Goal: Find specific page/section: Find specific page/section

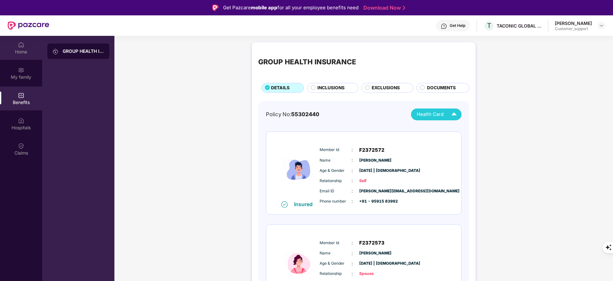
scroll to position [36, 0]
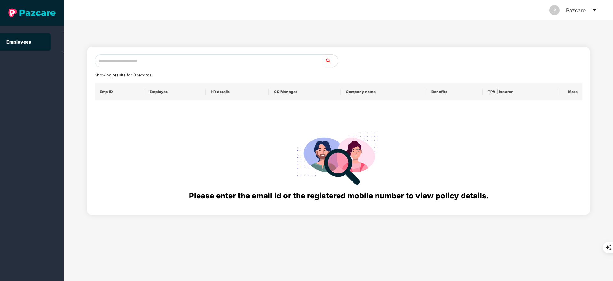
click at [118, 61] on input "text" at bounding box center [210, 60] width 230 height 13
paste input "**********"
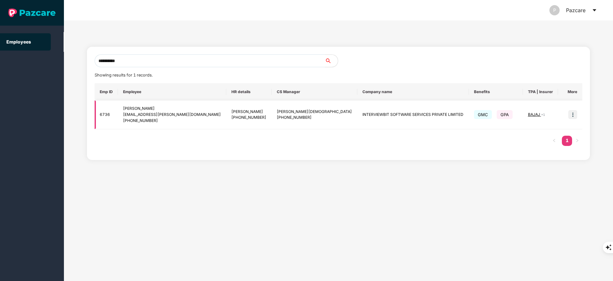
type input "**********"
click at [183, 123] on div "[PHONE_NUMBER]" at bounding box center [172, 121] width 98 height 6
drag, startPoint x: 568, startPoint y: 113, endPoint x: 568, endPoint y: 117, distance: 4.2
click at [568, 112] on img at bounding box center [572, 114] width 9 height 9
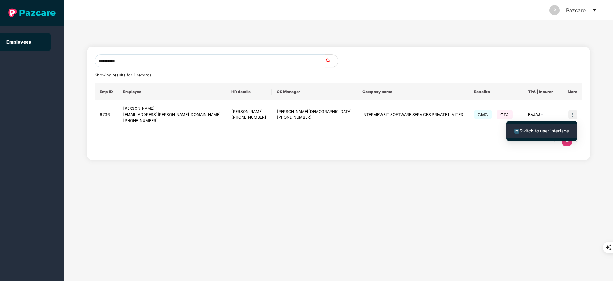
click at [559, 128] on span "Switch to user interface" at bounding box center [544, 130] width 50 height 5
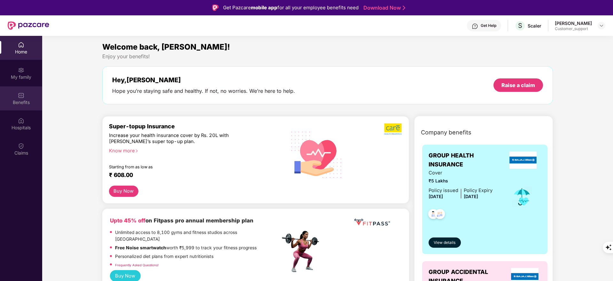
click at [14, 94] on div "Benefits" at bounding box center [21, 98] width 42 height 24
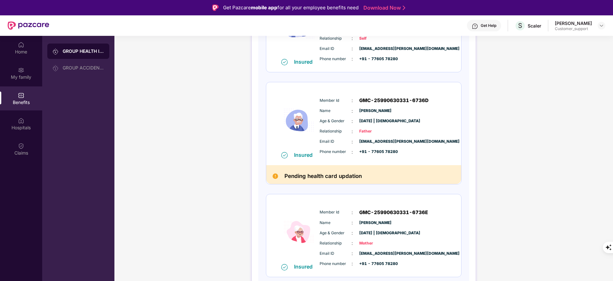
scroll to position [46, 0]
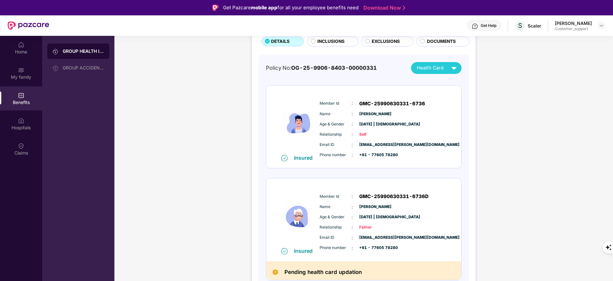
click at [457, 71] on img at bounding box center [453, 67] width 11 height 11
click at [439, 69] on span "Health Card" at bounding box center [430, 67] width 27 height 7
click at [461, 169] on div "Policy No: OG-25-9906-8403-00000331 Health Card Insured Member Id : GMC-2599063…" at bounding box center [363, 225] width 211 height 342
click at [486, 24] on div "Get Help" at bounding box center [489, 25] width 16 height 5
click at [565, 76] on div "GROUP HEALTH INSURANCE DETAILS INCLUSIONS EXCLUSIONS DOCUMENTS Policy No: OG-25…" at bounding box center [363, 202] width 498 height 419
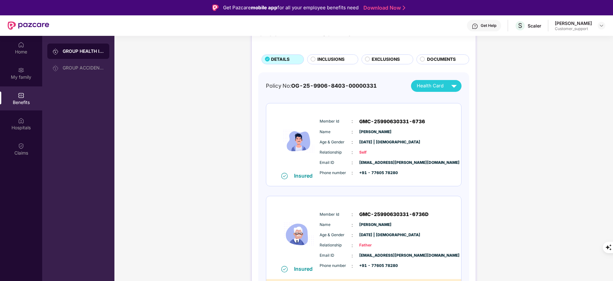
scroll to position [0, 0]
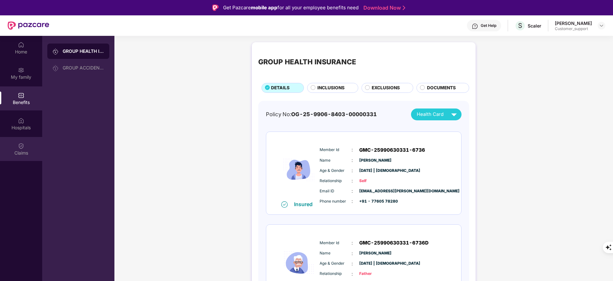
click at [33, 150] on div "Claims" at bounding box center [21, 153] width 42 height 6
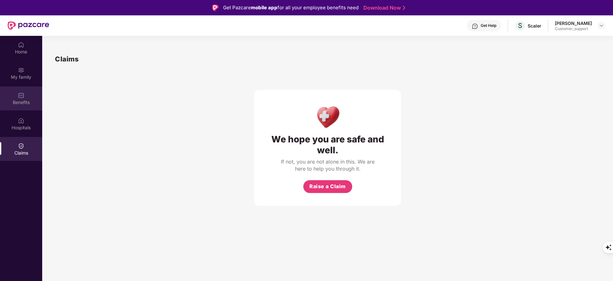
click at [25, 96] on div "Benefits" at bounding box center [21, 98] width 42 height 24
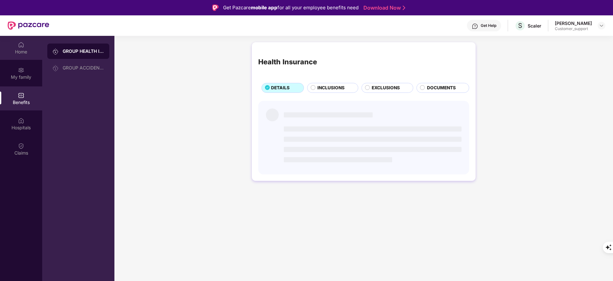
click at [21, 54] on div "Home" at bounding box center [21, 52] width 42 height 6
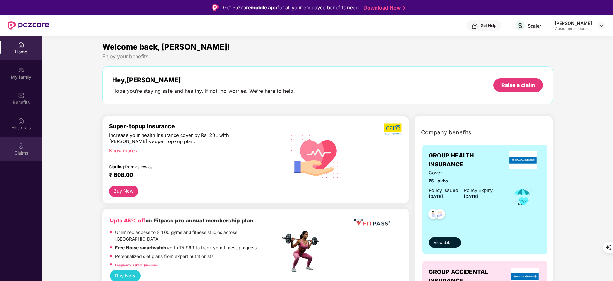
click at [21, 150] on div "Claims" at bounding box center [21, 153] width 42 height 6
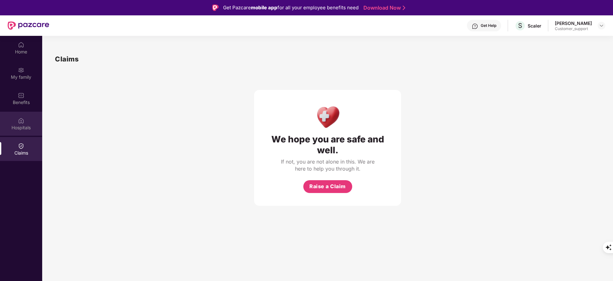
click at [27, 125] on div "Hospitals" at bounding box center [21, 127] width 42 height 6
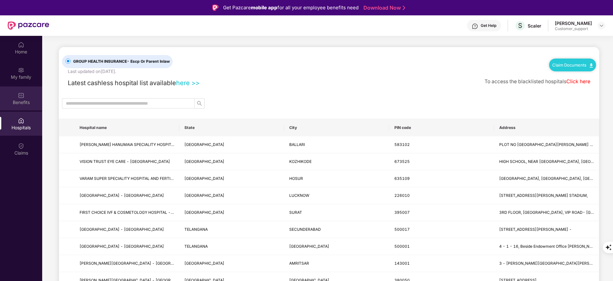
click at [17, 92] on div "Benefits" at bounding box center [21, 98] width 42 height 24
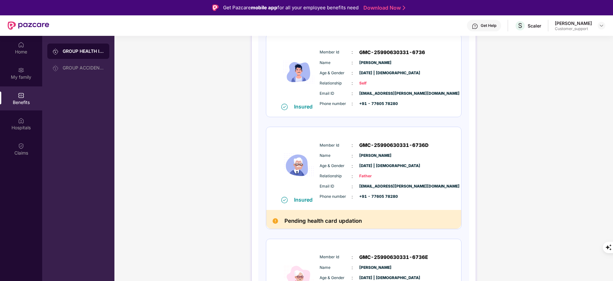
scroll to position [142, 0]
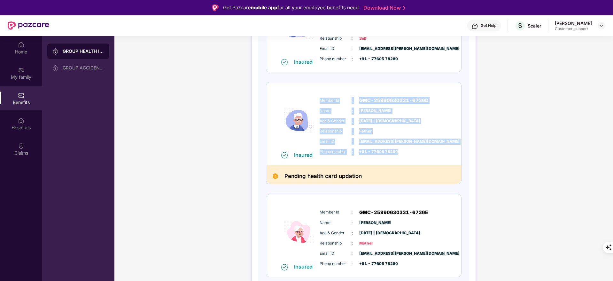
drag, startPoint x: 318, startPoint y: 99, endPoint x: 428, endPoint y: 149, distance: 120.7
click at [428, 149] on div "Member Id : GMC-25990630331-6736D Name : [PERSON_NAME] Age & Gender : [DATE] | …" at bounding box center [383, 125] width 130 height 65
copy div "Member Id : GMC-25990630331-6736D Name : [PERSON_NAME] Age & Gender : [DATE] | …"
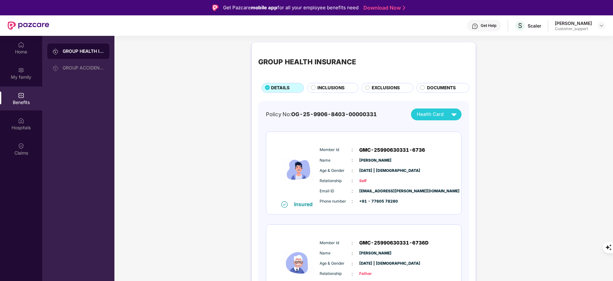
click at [391, 203] on span "+91 - 77605 78280" at bounding box center [375, 201] width 32 height 6
click at [23, 53] on div "Home" at bounding box center [21, 52] width 42 height 6
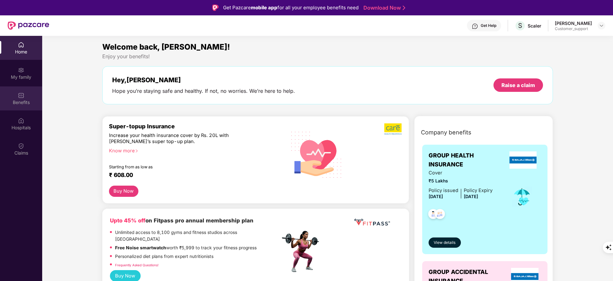
click at [26, 95] on div "Benefits" at bounding box center [21, 98] width 42 height 24
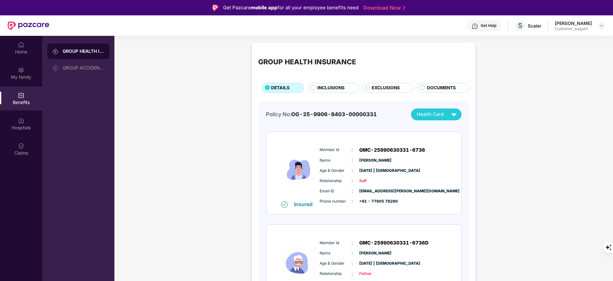
drag, startPoint x: 381, startPoint y: 185, endPoint x: 380, endPoint y: 191, distance: 5.5
click at [381, 186] on div "Member Id : GMC-25990630331-6736 Name : [PERSON_NAME] Age & Gender : [DATE] | […" at bounding box center [383, 175] width 130 height 65
click at [381, 192] on span "[EMAIL_ADDRESS][PERSON_NAME][DOMAIN_NAME]" at bounding box center [375, 191] width 32 height 6
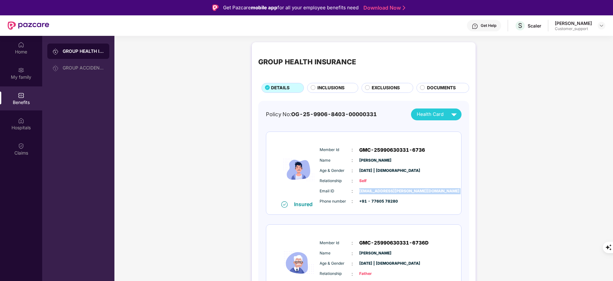
copy span "[EMAIL_ADDRESS][PERSON_NAME][DOMAIN_NAME]"
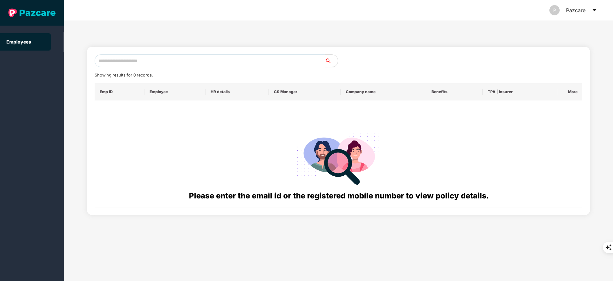
click at [136, 68] on div "Showing results for 0 records. Emp ID Employee HR details CS Manager Company na…" at bounding box center [339, 130] width 488 height 153
click at [136, 62] on input "text" at bounding box center [210, 60] width 230 height 13
paste input "**********"
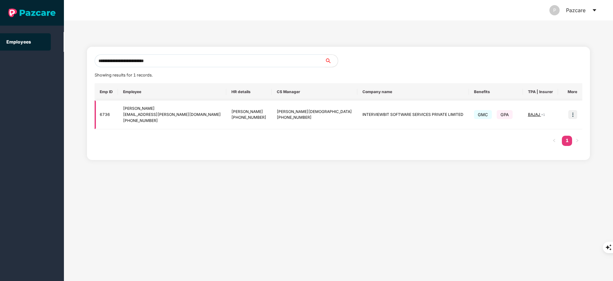
click at [278, 116] on div "[PHONE_NUMBER]" at bounding box center [314, 117] width 75 height 6
copy div "917093018872"
drag, startPoint x: 98, startPoint y: 122, endPoint x: 123, endPoint y: 117, distance: 25.7
click at [100, 122] on td "6736" at bounding box center [106, 114] width 23 height 29
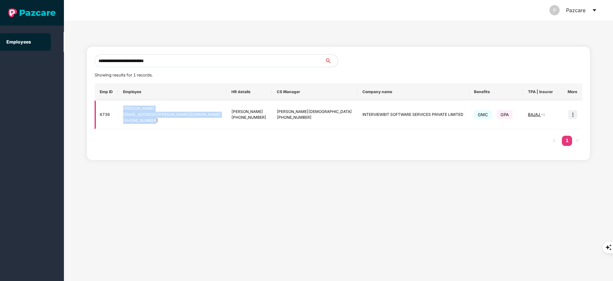
drag, startPoint x: 126, startPoint y: 107, endPoint x: 172, endPoint y: 122, distance: 48.4
click at [172, 122] on td "Sheikh Ansaruddin [EMAIL_ADDRESS][PERSON_NAME][DOMAIN_NAME] [PHONE_NUMBER]" at bounding box center [172, 114] width 108 height 29
copy div "Sheikh Ansaruddin [EMAIL_ADDRESS][PERSON_NAME][DOMAIN_NAME] [PHONE_NUMBER]"
click at [154, 63] on input "**********" at bounding box center [210, 60] width 230 height 13
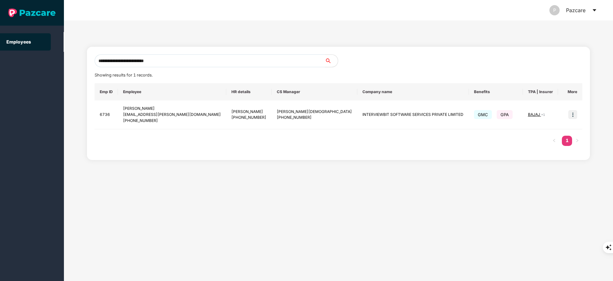
click at [154, 63] on input "**********" at bounding box center [210, 60] width 230 height 13
paste input "text"
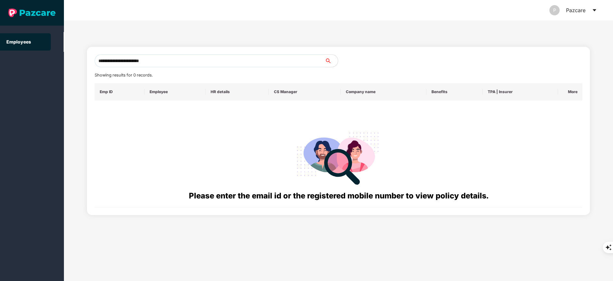
click at [192, 59] on input "**********" at bounding box center [210, 60] width 230 height 13
drag, startPoint x: 174, startPoint y: 60, endPoint x: 42, endPoint y: 59, distance: 132.9
click at [39, 60] on section "**********" at bounding box center [306, 140] width 613 height 281
paste input "text"
click at [102, 59] on input "**********" at bounding box center [210, 60] width 230 height 13
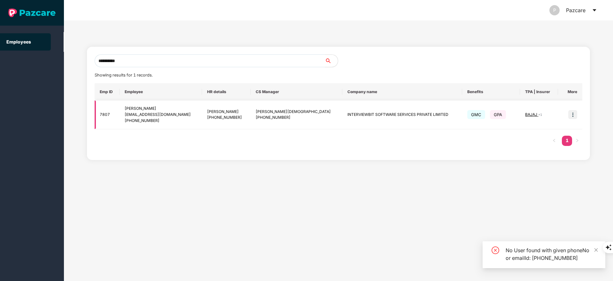
type input "**********"
click at [152, 116] on div "[EMAIL_ADDRESS][DOMAIN_NAME]" at bounding box center [161, 115] width 72 height 6
copy div "[EMAIL_ADDRESS][DOMAIN_NAME]"
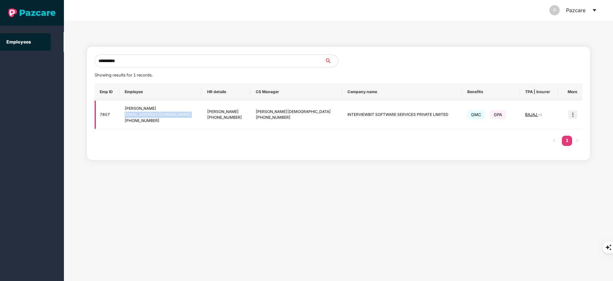
click at [573, 116] on img at bounding box center [572, 114] width 9 height 9
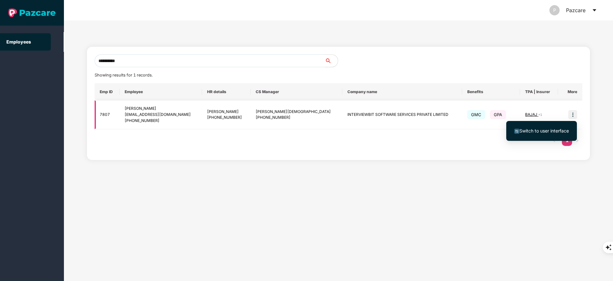
click at [535, 138] on ul "Switch to user interface" at bounding box center [541, 131] width 71 height 20
click at [538, 131] on span "Switch to user interface" at bounding box center [544, 130] width 50 height 5
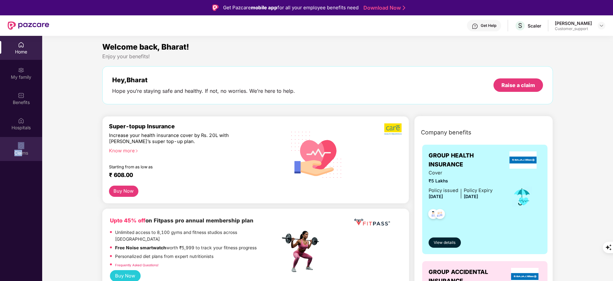
click at [23, 149] on div "Claims" at bounding box center [21, 149] width 42 height 24
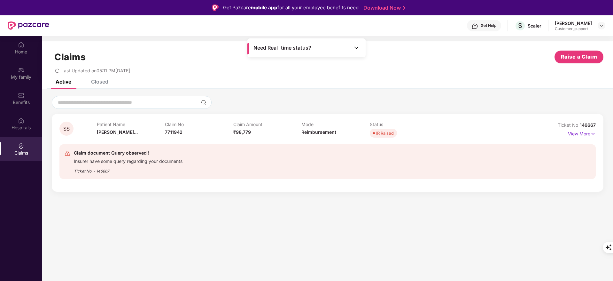
click at [585, 133] on p "View More" at bounding box center [582, 132] width 28 height 9
